Goal: Information Seeking & Learning: Learn about a topic

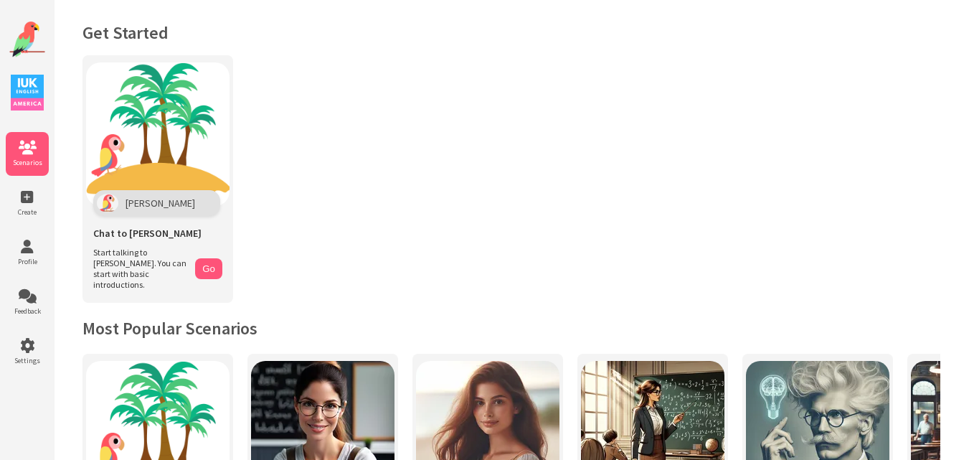
click at [160, 120] on img at bounding box center [158, 134] width 144 height 144
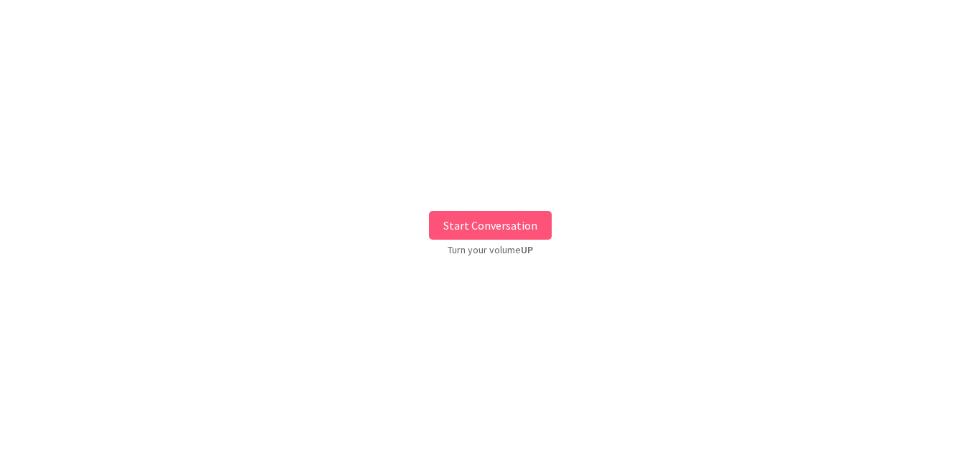
click at [461, 222] on button "Start Conversation" at bounding box center [490, 225] width 123 height 29
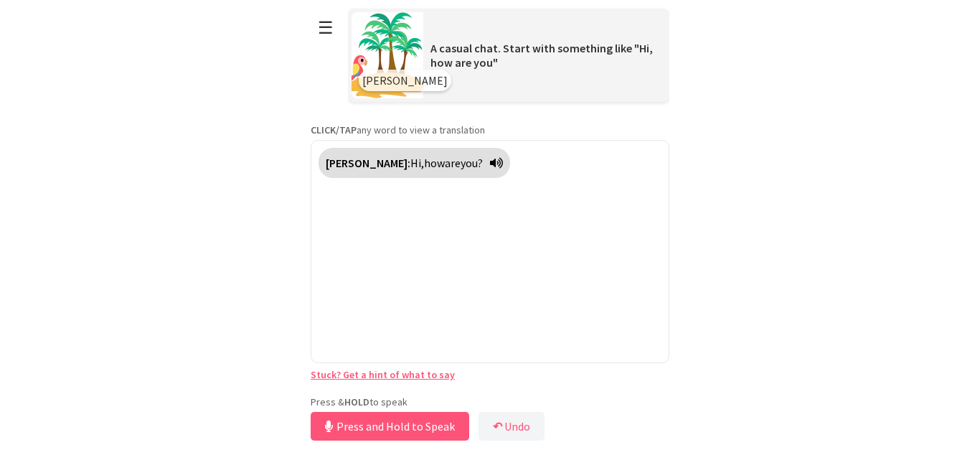
click at [421, 390] on div "**********" at bounding box center [490, 222] width 359 height 444
click at [383, 428] on button "Release to Stop Speaking" at bounding box center [388, 426] width 154 height 29
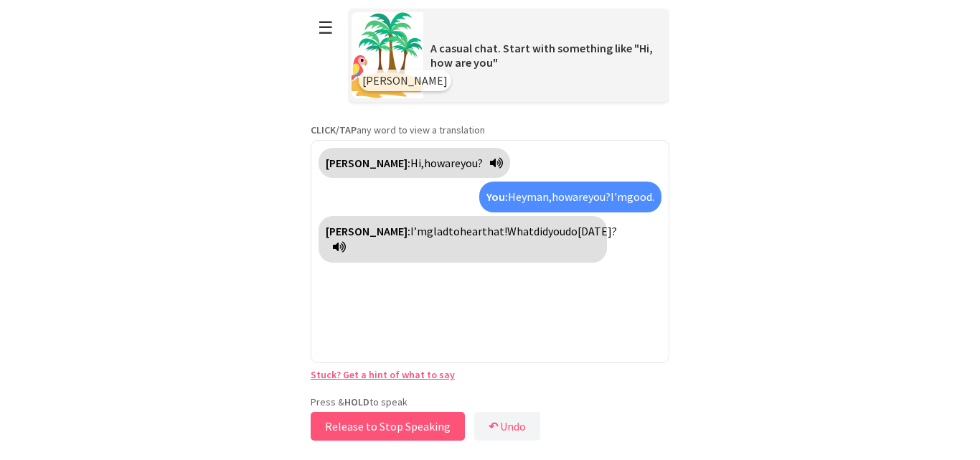
click at [383, 428] on button "Release to Stop Speaking" at bounding box center [388, 426] width 154 height 29
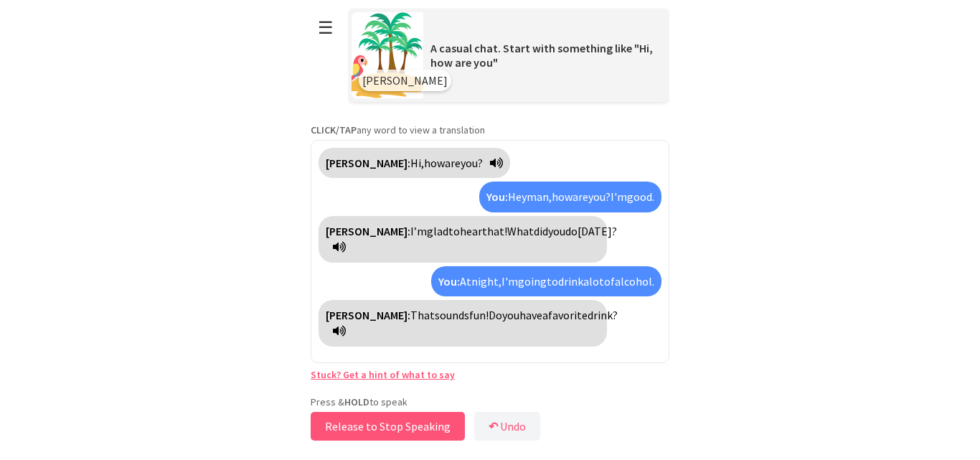
click at [383, 428] on button "Release to Stop Speaking" at bounding box center [388, 426] width 154 height 29
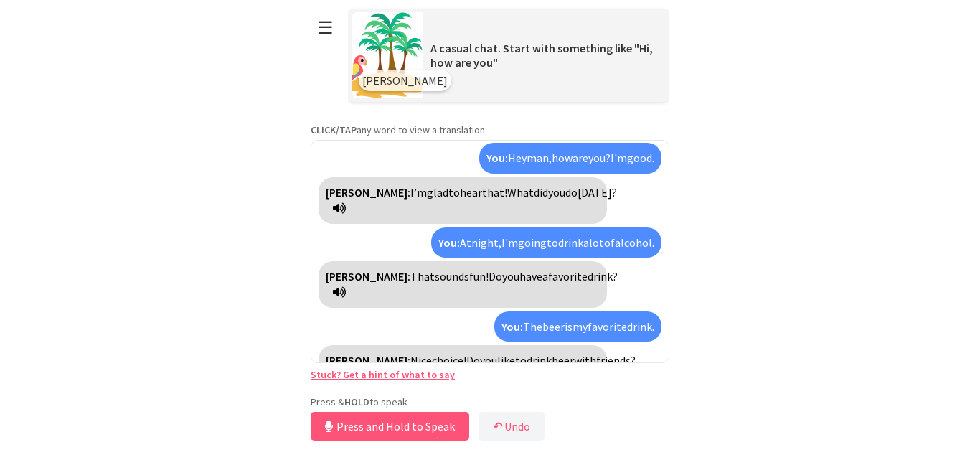
scroll to position [72, 0]
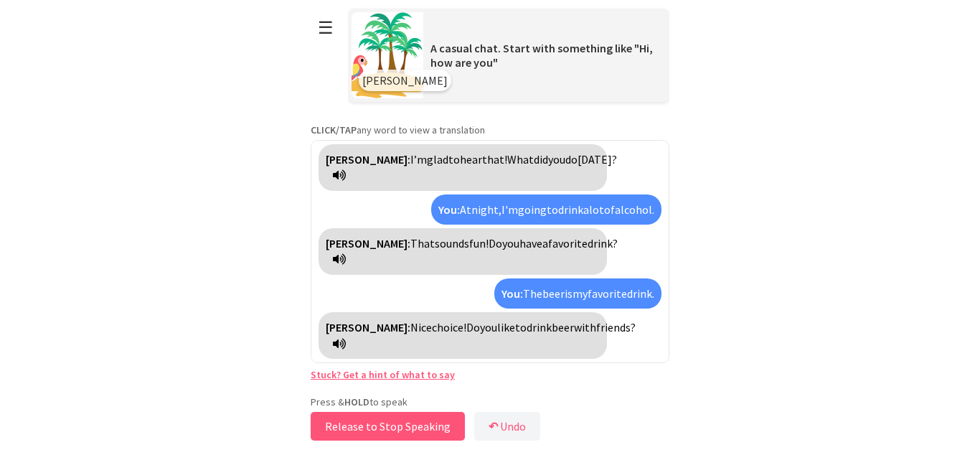
click at [383, 428] on button "Release to Stop Speaking" at bounding box center [388, 426] width 154 height 29
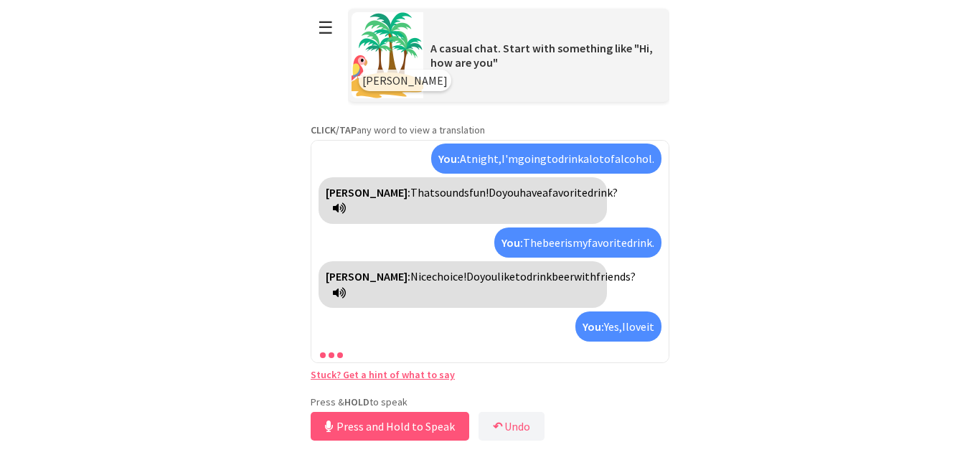
scroll to position [156, 0]
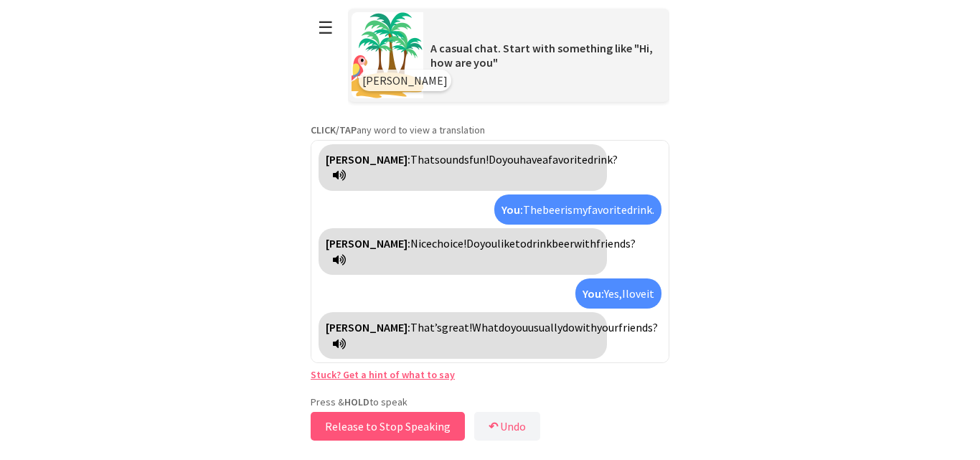
click at [383, 428] on button "Release to Stop Speaking" at bounding box center [388, 426] width 154 height 29
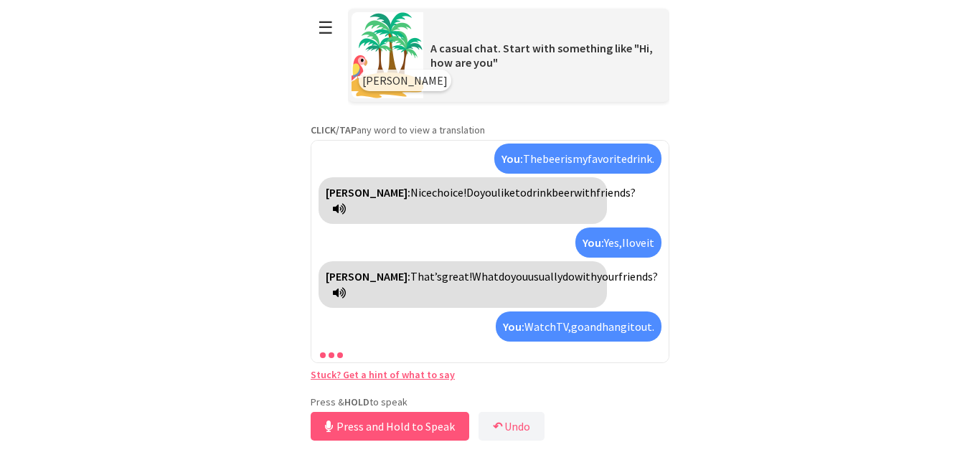
scroll to position [240, 0]
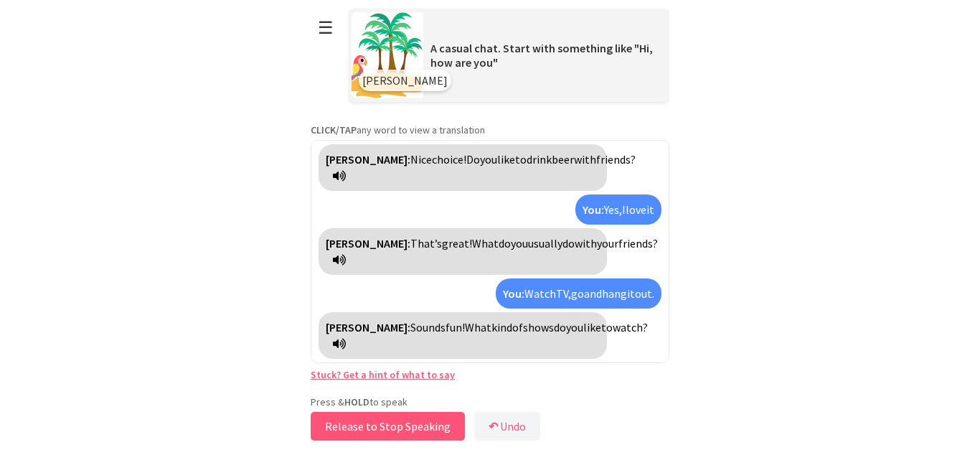
click at [383, 428] on button "Release to Stop Speaking" at bounding box center [388, 426] width 154 height 29
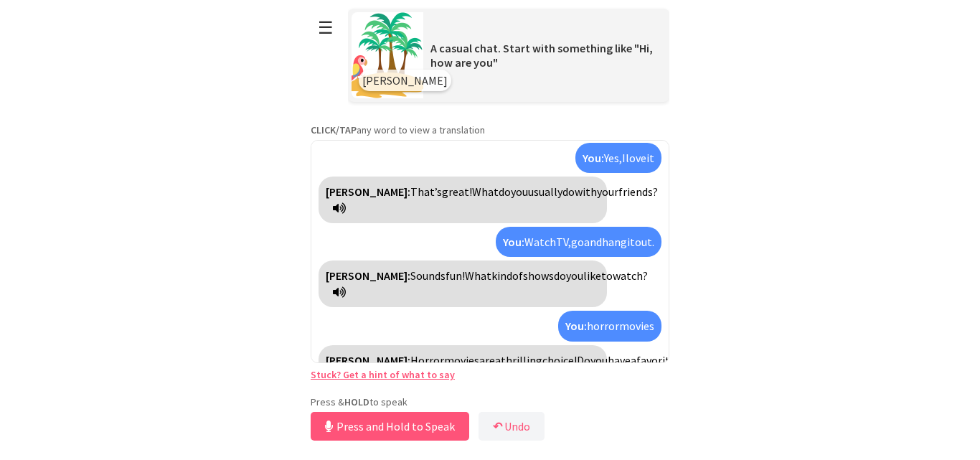
scroll to position [324, 0]
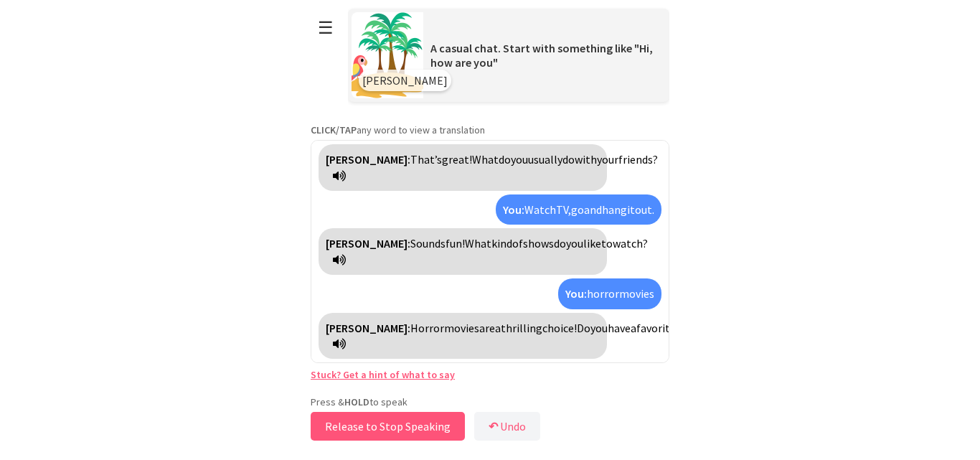
click at [383, 428] on button "Release to Stop Speaking" at bounding box center [388, 426] width 154 height 29
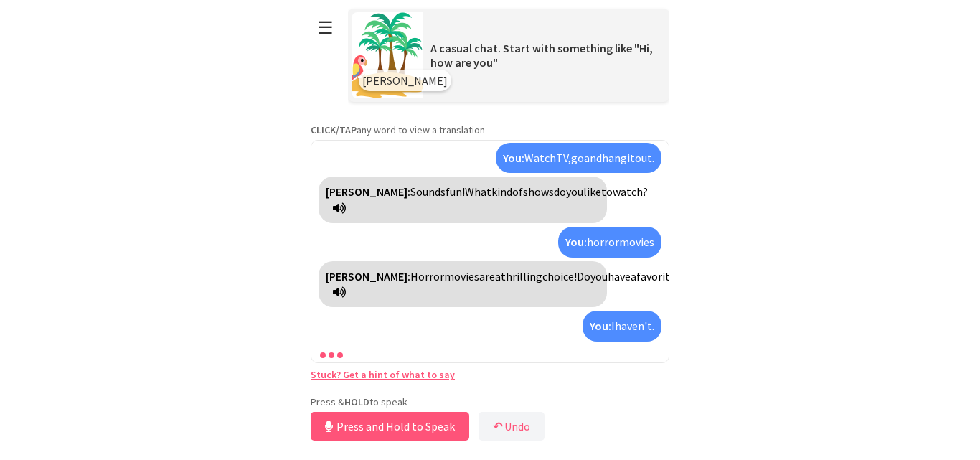
scroll to position [424, 0]
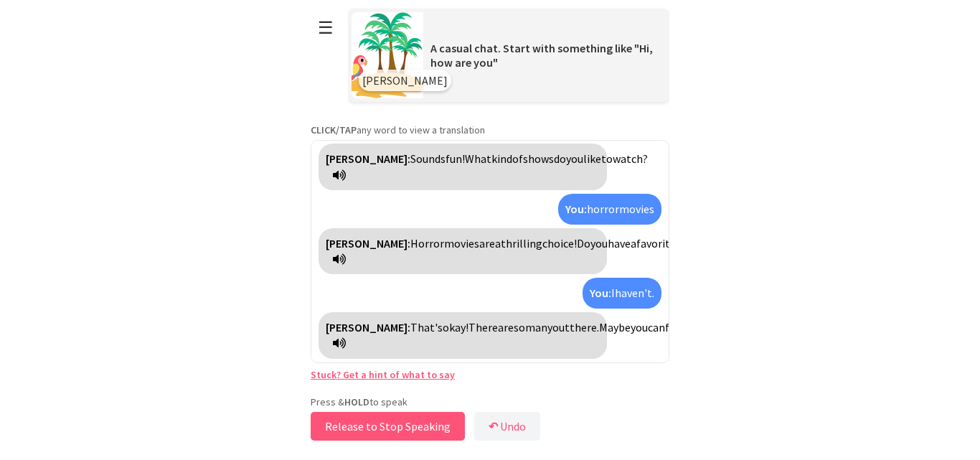
click at [383, 428] on button "Release to Stop Speaking" at bounding box center [388, 426] width 154 height 29
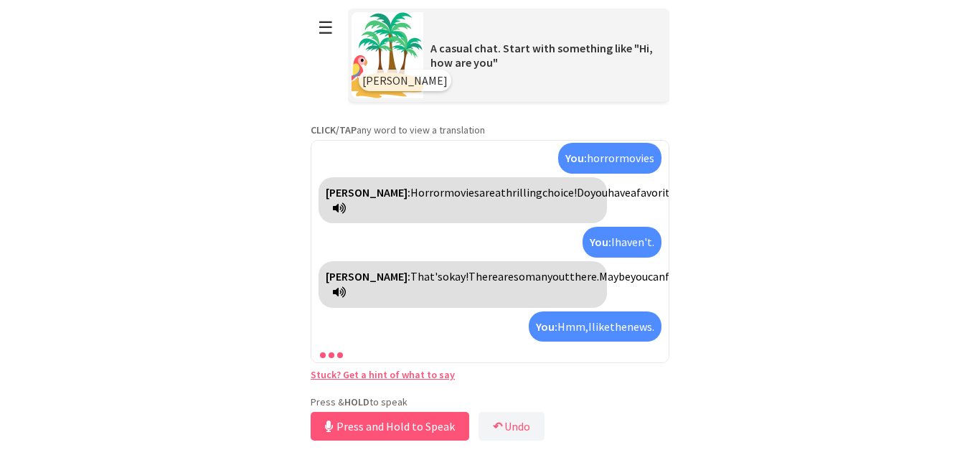
scroll to position [525, 0]
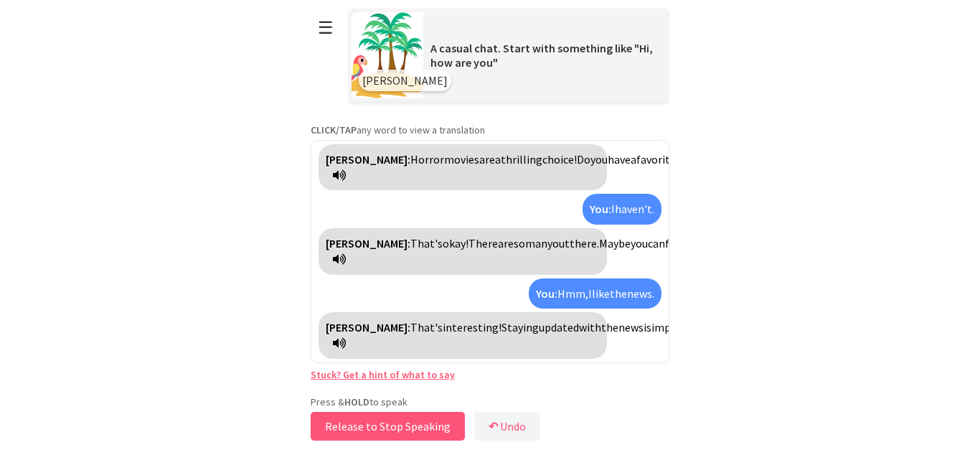
click at [383, 428] on button "Release to Stop Speaking" at bounding box center [388, 426] width 154 height 29
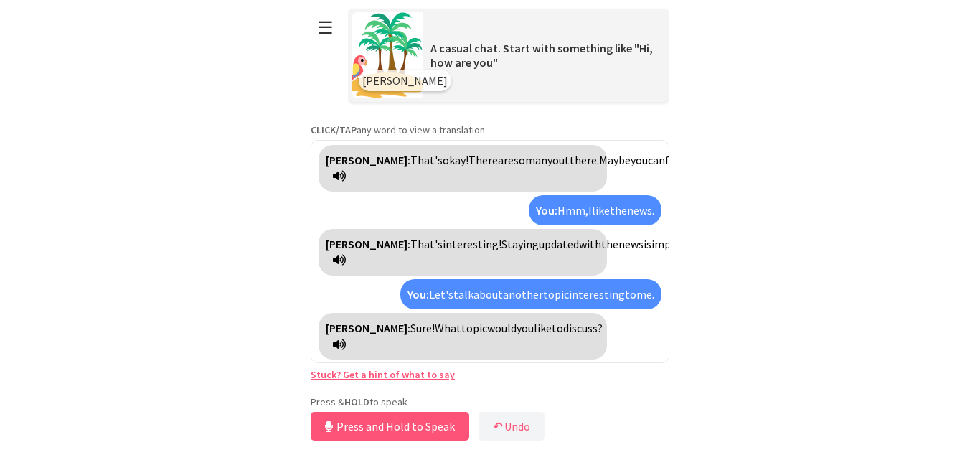
scroll to position [592, 0]
click at [383, 428] on button "Release to Stop Speaking" at bounding box center [388, 426] width 154 height 29
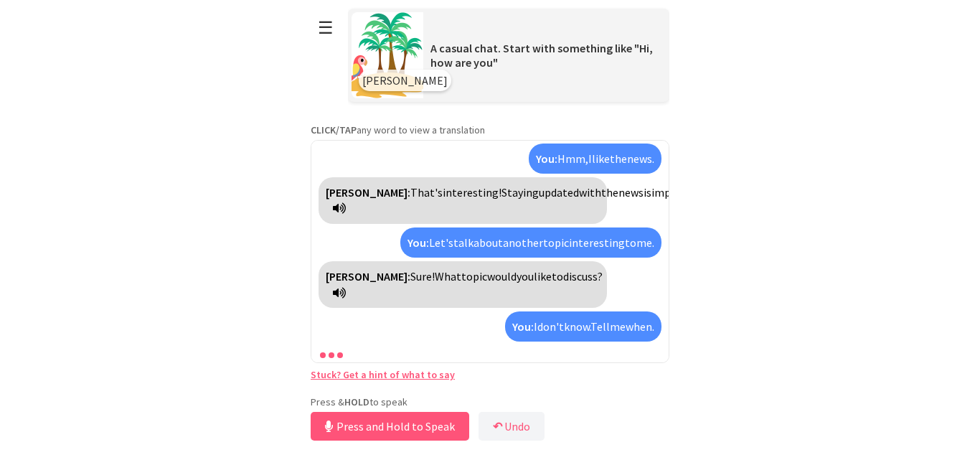
scroll to position [708, 0]
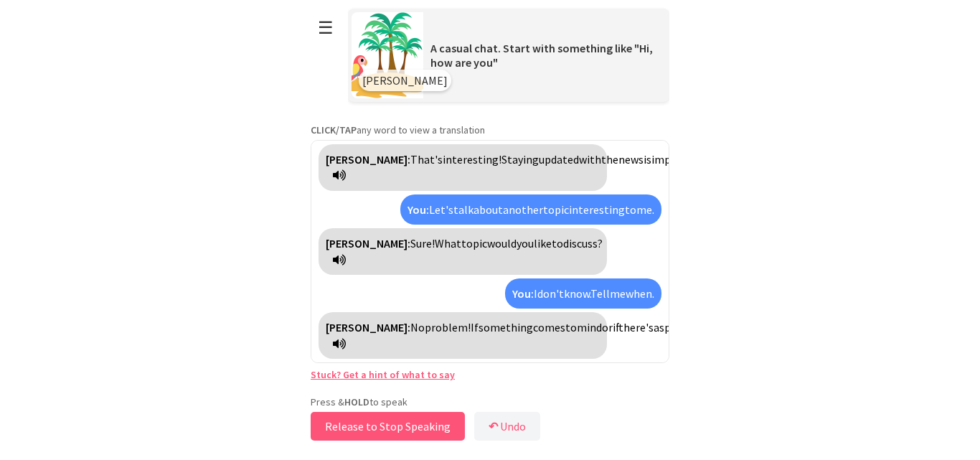
click at [383, 428] on button "Release to Stop Speaking" at bounding box center [388, 426] width 154 height 29
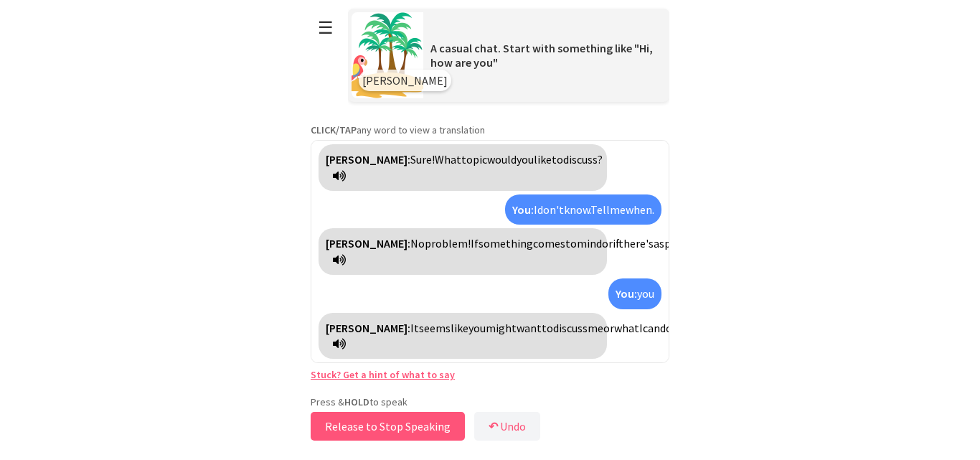
scroll to position [841, 0]
click at [383, 428] on button "Release to Stop Speaking" at bounding box center [388, 426] width 154 height 29
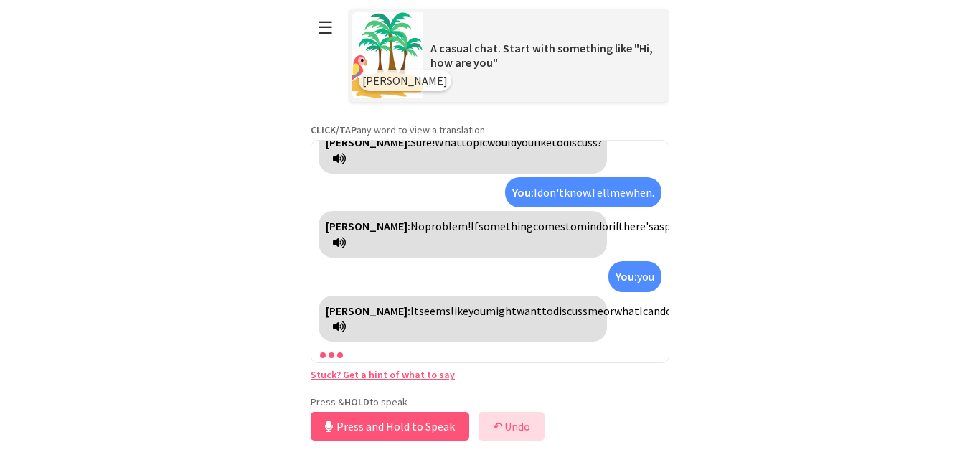
click at [512, 425] on button "↶ Undo" at bounding box center [512, 426] width 66 height 29
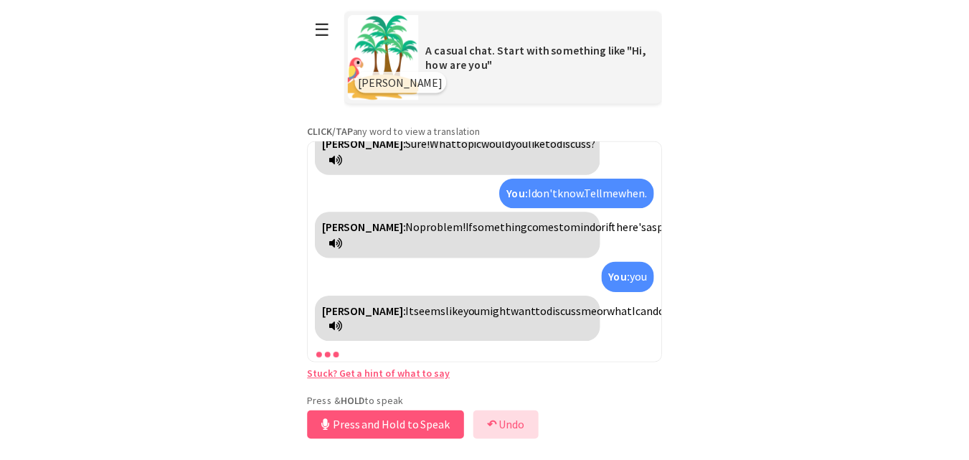
scroll to position [708, 0]
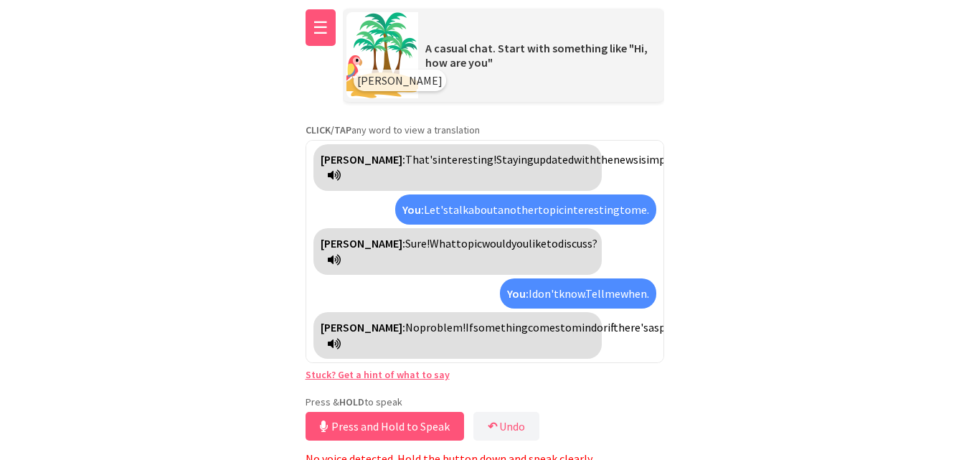
click at [316, 42] on button "☰" at bounding box center [321, 27] width 30 height 37
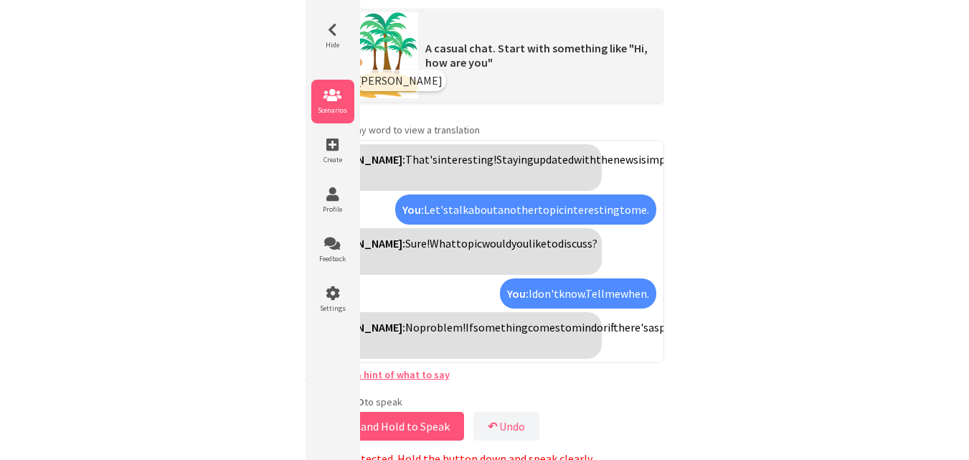
click at [325, 119] on li "Scenarios" at bounding box center [332, 102] width 43 height 44
